Goal: Find contact information: Find contact information

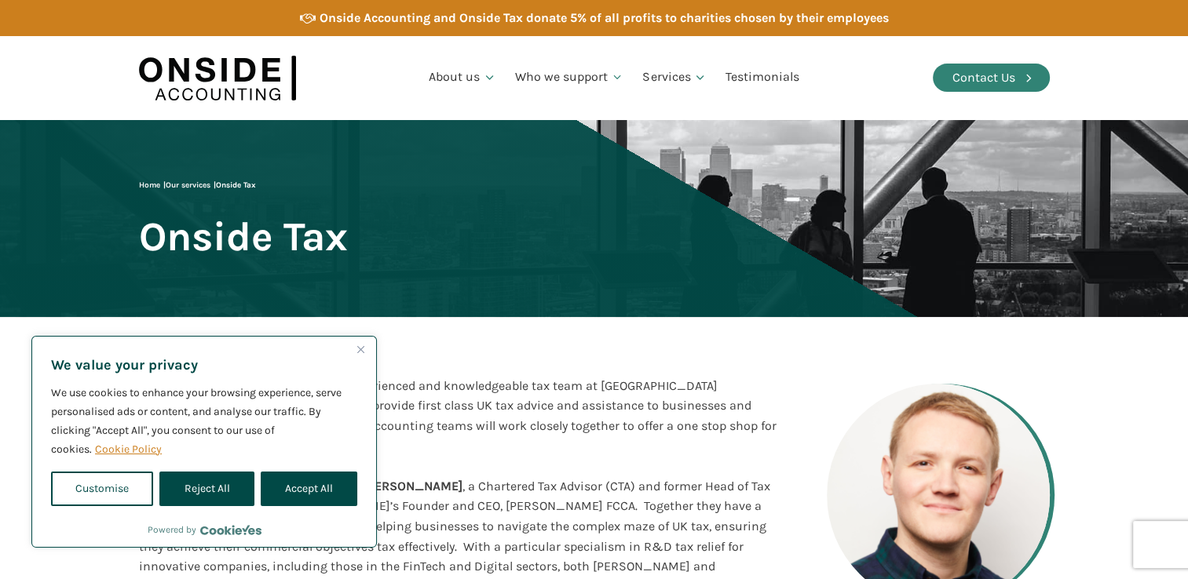
click at [992, 74] on div "Contact Us" at bounding box center [983, 78] width 63 height 20
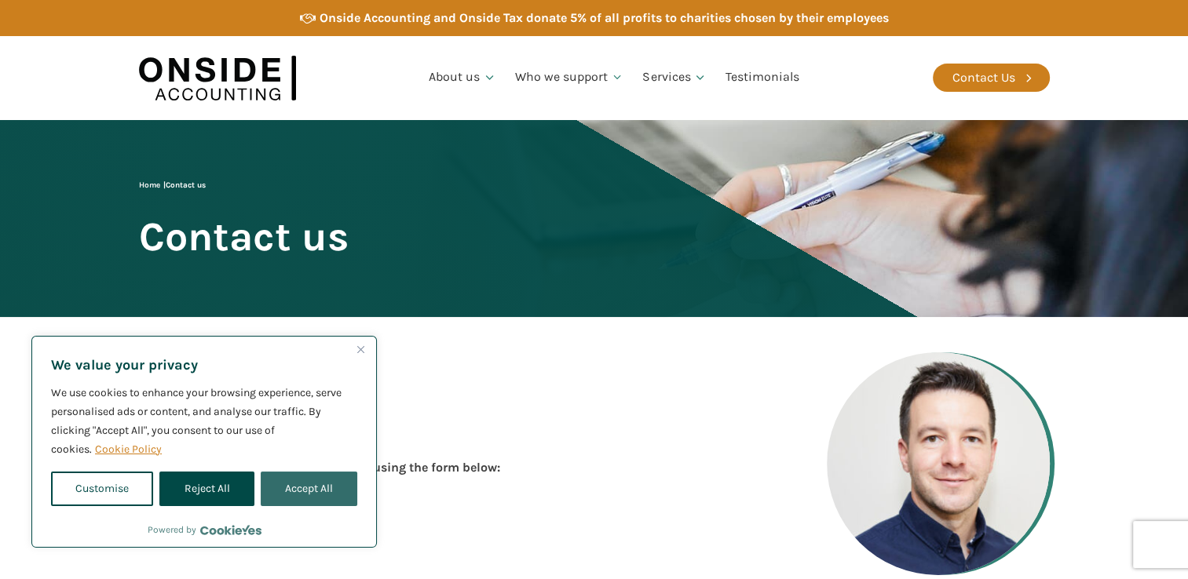
click at [303, 498] on button "Accept All" at bounding box center [309, 489] width 97 height 35
checkbox input "true"
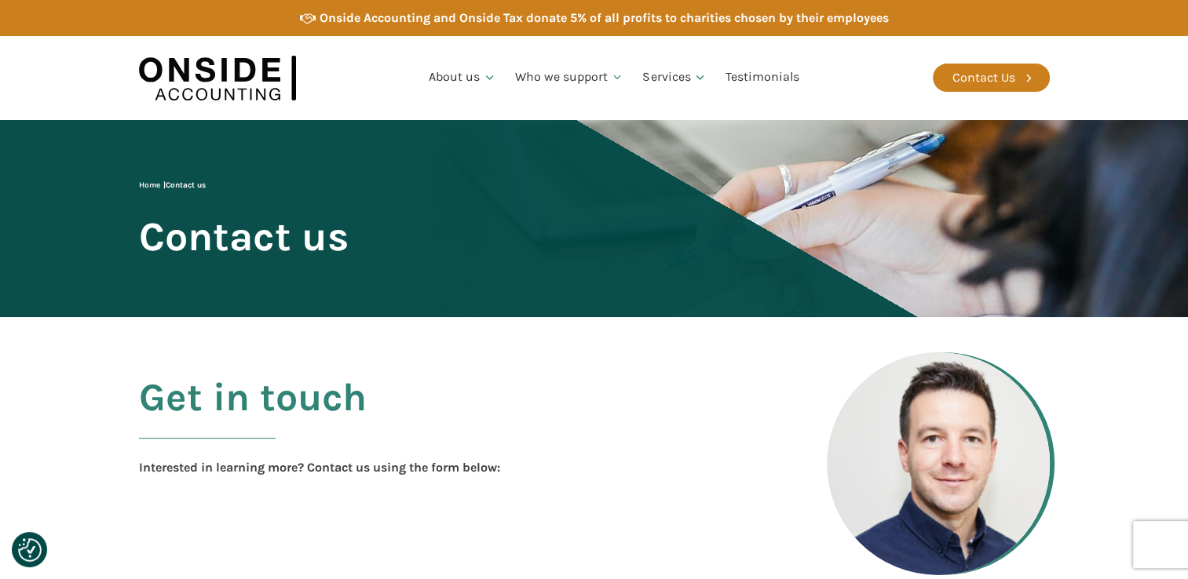
click at [546, 420] on div "Get in touch Interested in learning more? Contact us using the form below:" at bounding box center [457, 427] width 637 height 102
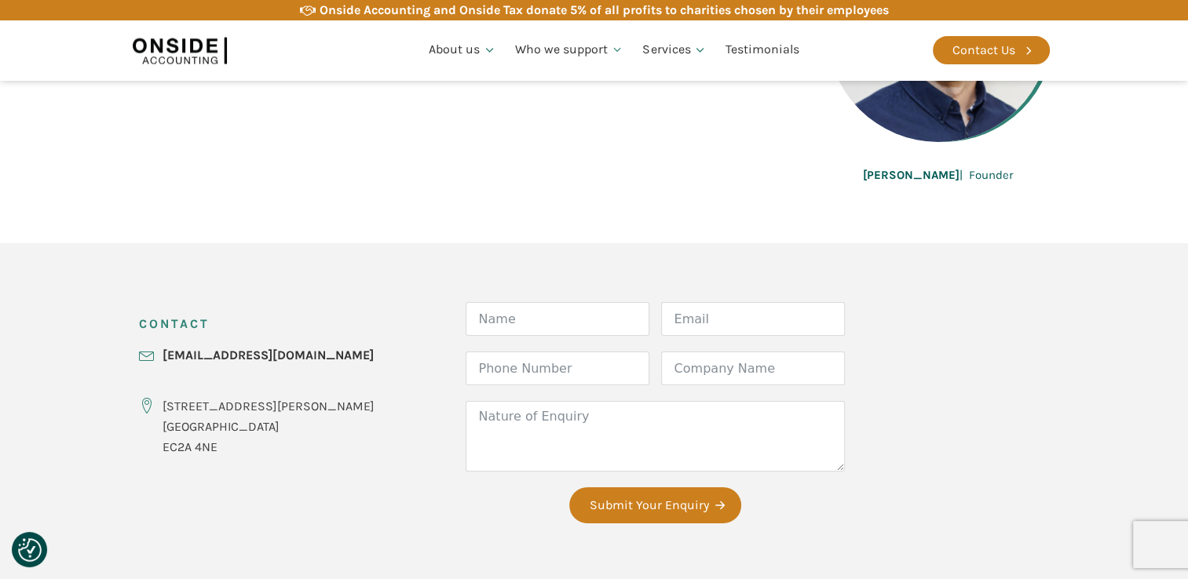
scroll to position [471, 0]
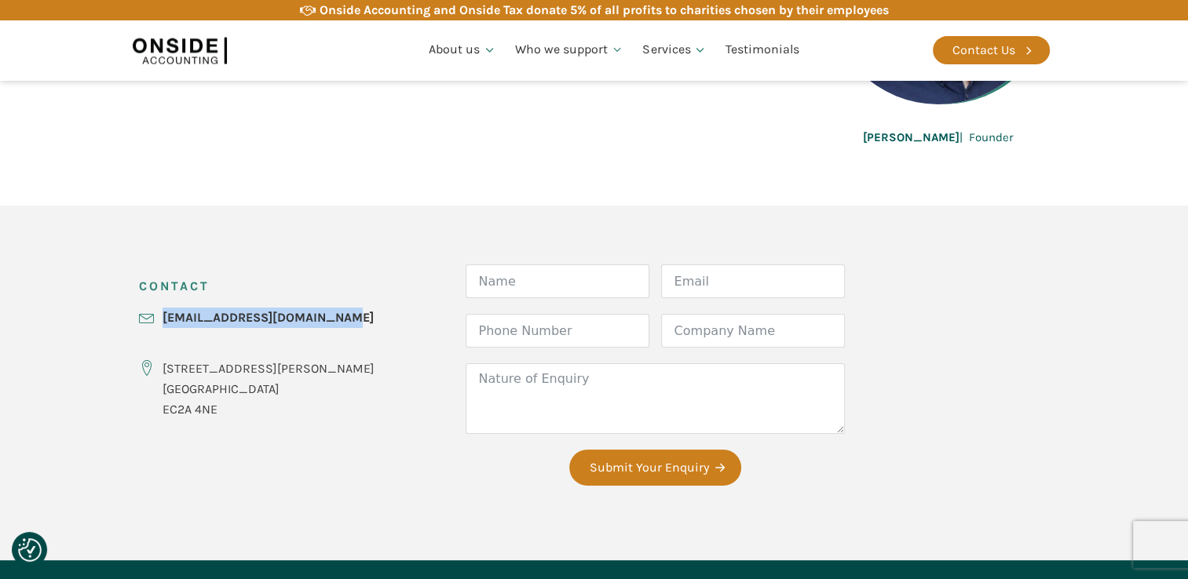
drag, startPoint x: 357, startPoint y: 316, endPoint x: 161, endPoint y: 321, distance: 196.4
click at [161, 321] on div "CONTACT hello@onsideaccounting.com 86-90 Paul Street London EC2A 4NE Form Name …" at bounding box center [594, 383] width 942 height 355
copy link "[EMAIL_ADDRESS][DOMAIN_NAME]"
